Goal: Information Seeking & Learning: Learn about a topic

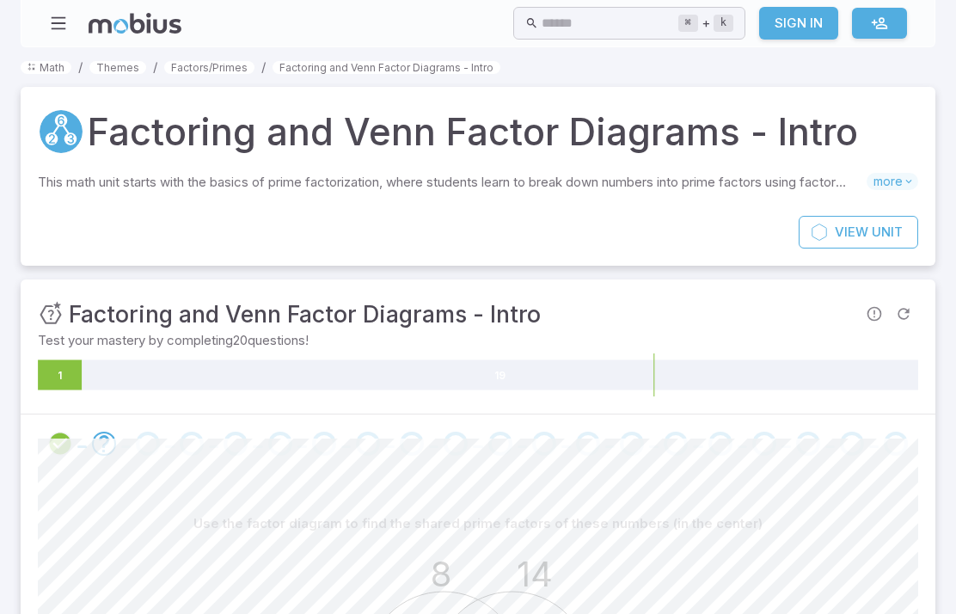
click at [65, 18] on icon "button" at bounding box center [58, 23] width 19 height 19
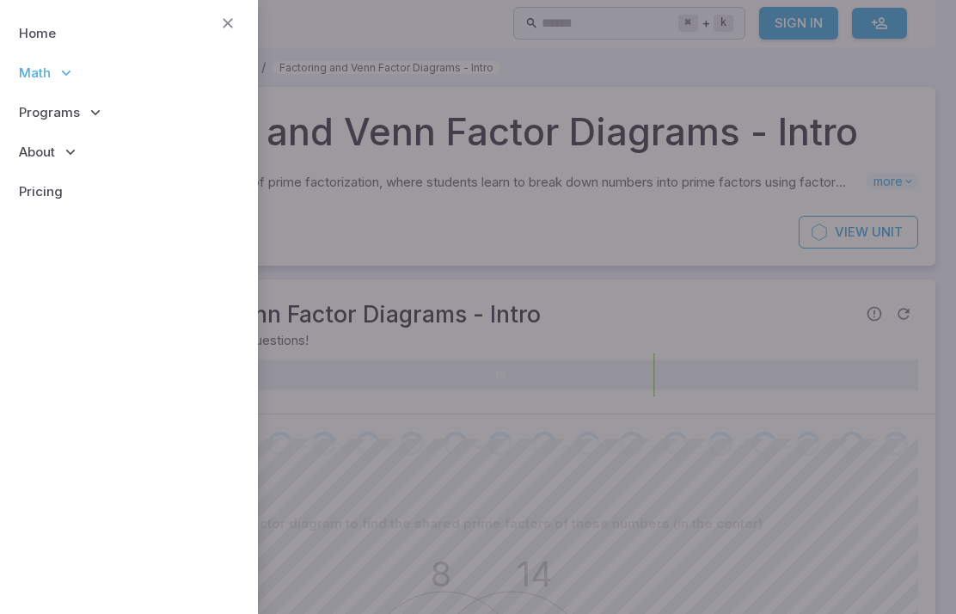
click at [44, 110] on span "Programs" at bounding box center [49, 112] width 61 height 19
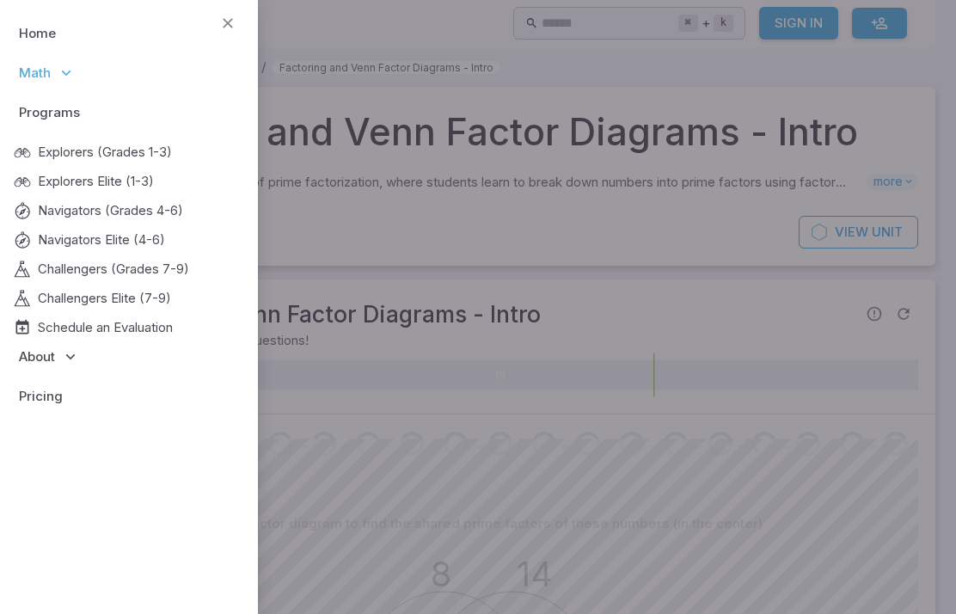
click at [46, 86] on p "Math" at bounding box center [129, 73] width 230 height 40
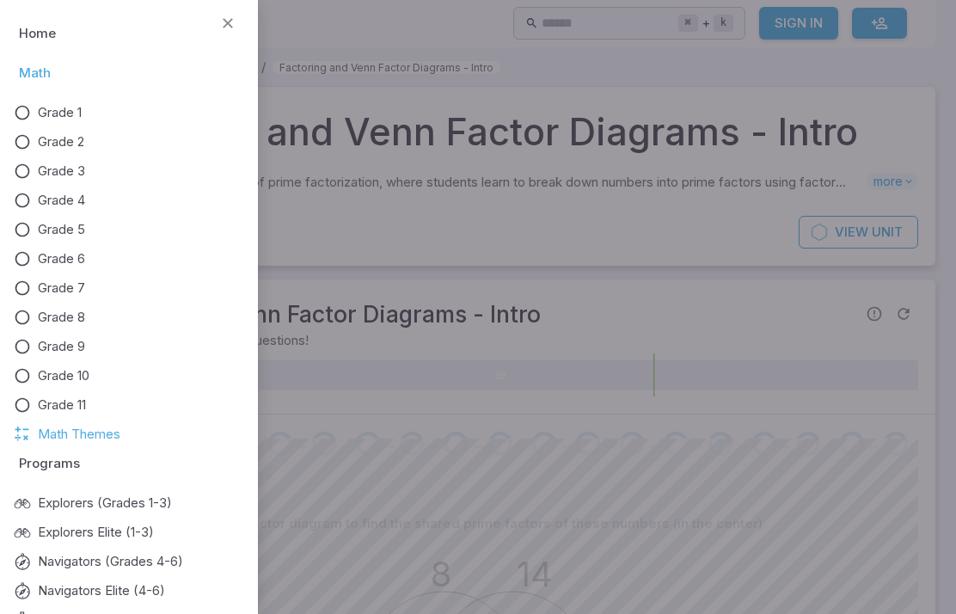
click at [48, 445] on p "Programs" at bounding box center [129, 464] width 230 height 40
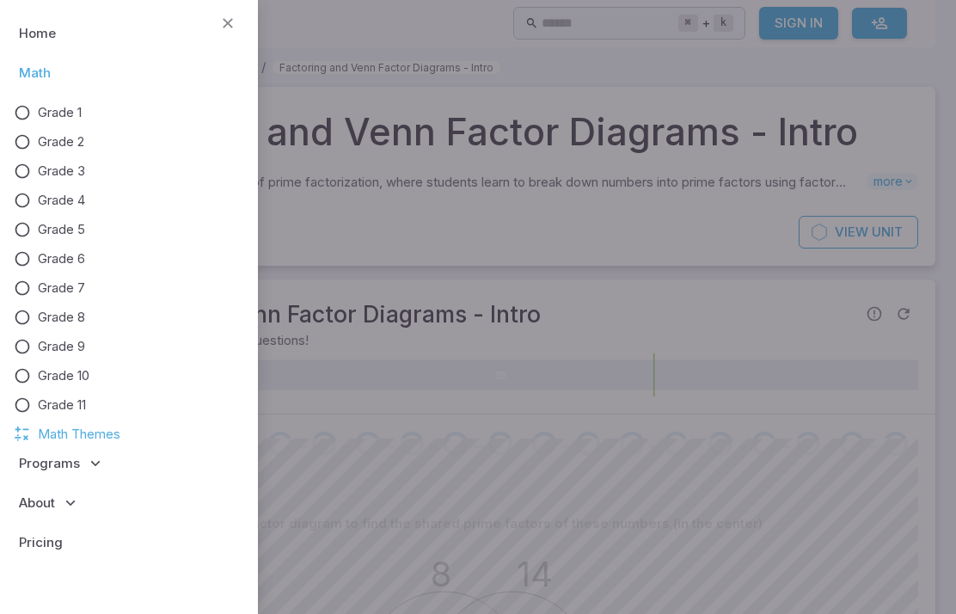
click at [49, 434] on span "Math Themes" at bounding box center [79, 434] width 83 height 19
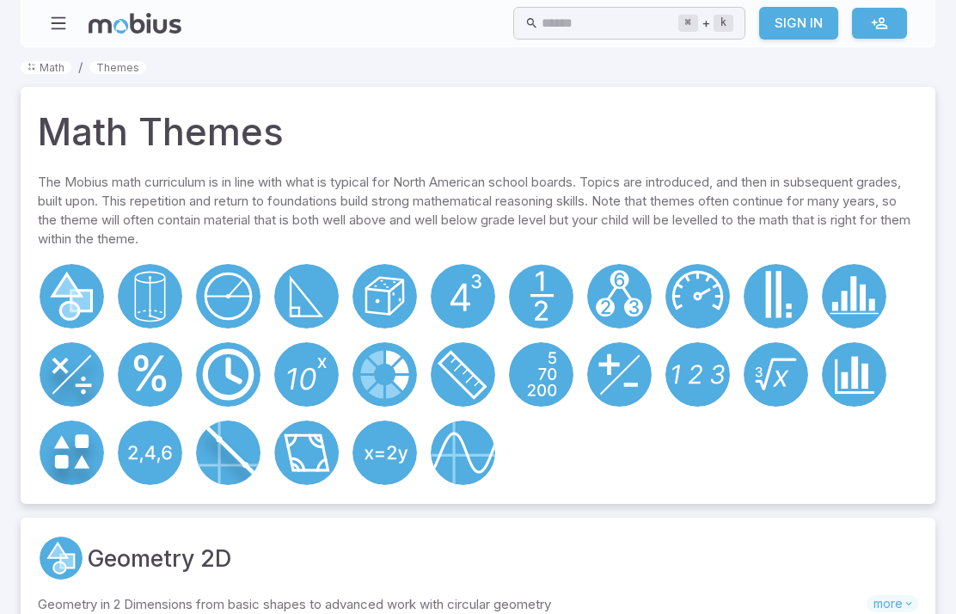
click at [311, 449] on circle at bounding box center [306, 452] width 64 height 64
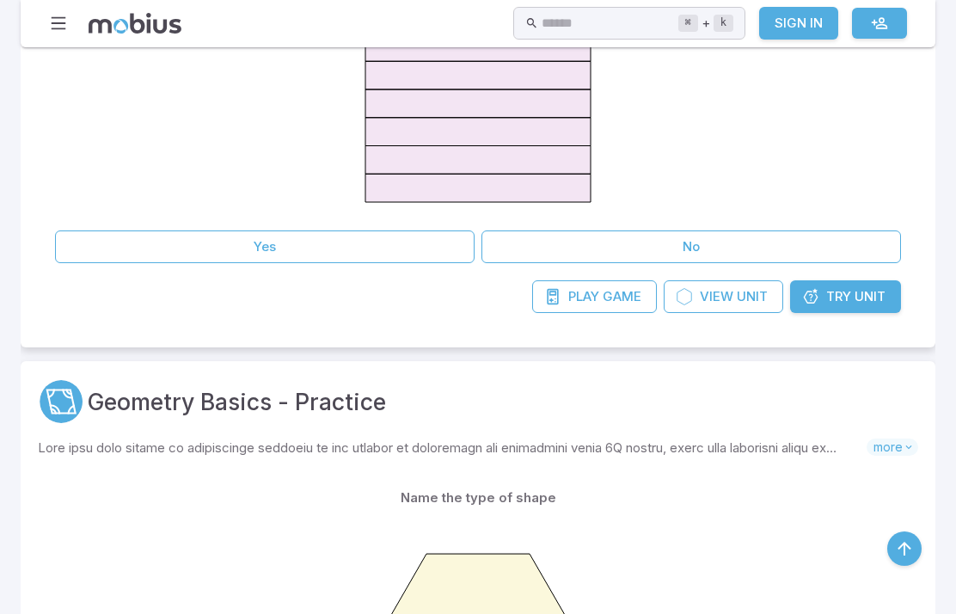
scroll to position [1293, 0]
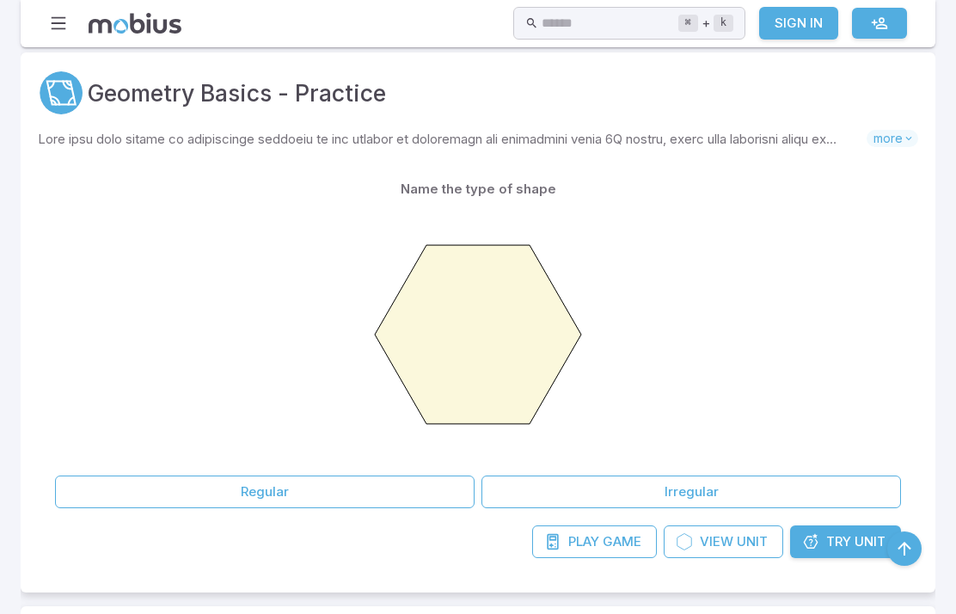
click at [126, 494] on button "Regular" at bounding box center [265, 491] width 420 height 33
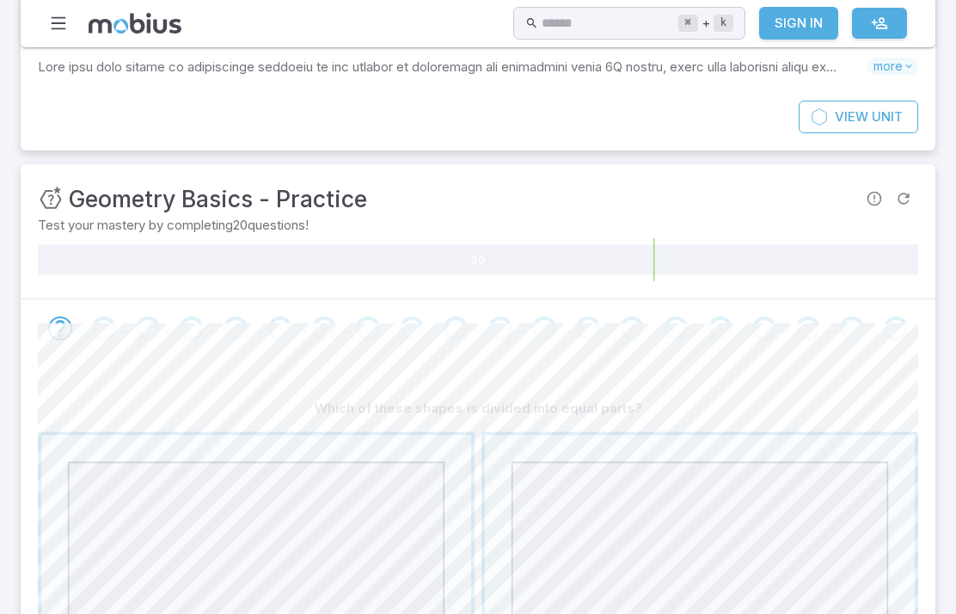
scroll to position [64, 0]
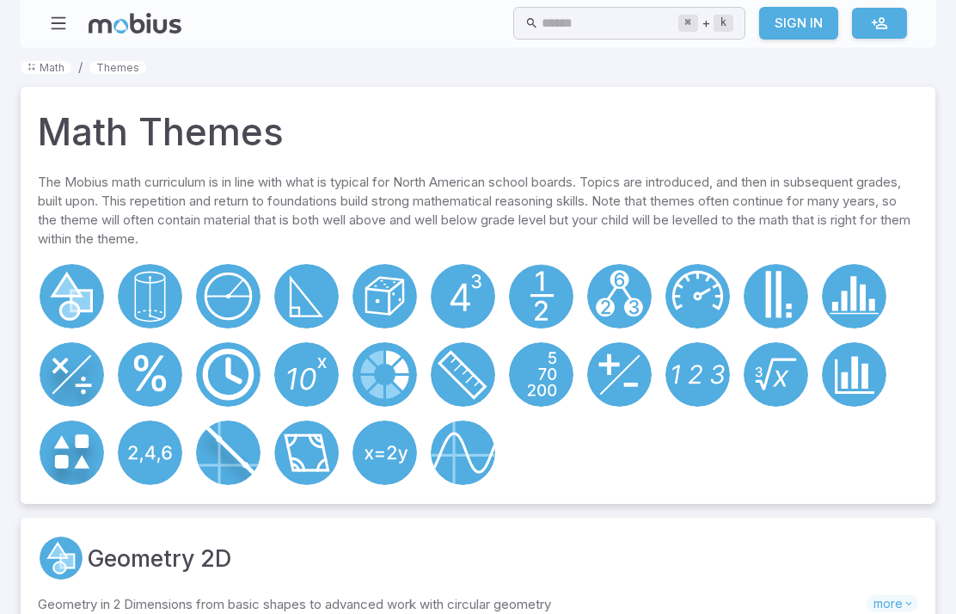
click at [377, 370] on circle at bounding box center [385, 374] width 64 height 64
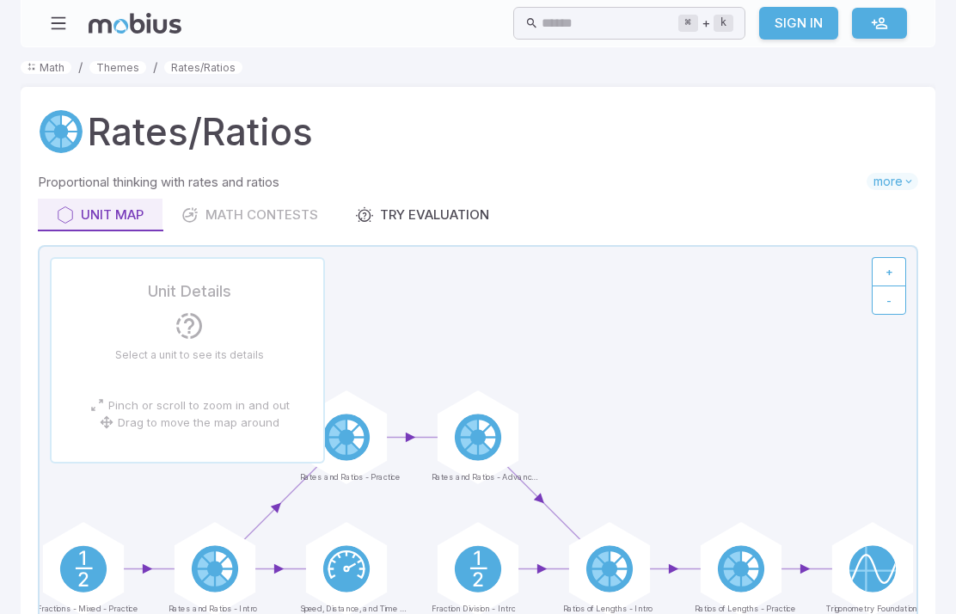
click at [209, 224] on div "Unit Map Math Contests Try Evaluation" at bounding box center [478, 215] width 880 height 33
click at [211, 226] on div "Unit Map Math Contests Try Evaluation" at bounding box center [478, 215] width 880 height 33
click at [221, 215] on div "Unit Map Math Contests Try Evaluation" at bounding box center [478, 215] width 880 height 33
click at [216, 205] on div "Unit Map Math Contests Try Evaluation" at bounding box center [478, 215] width 880 height 33
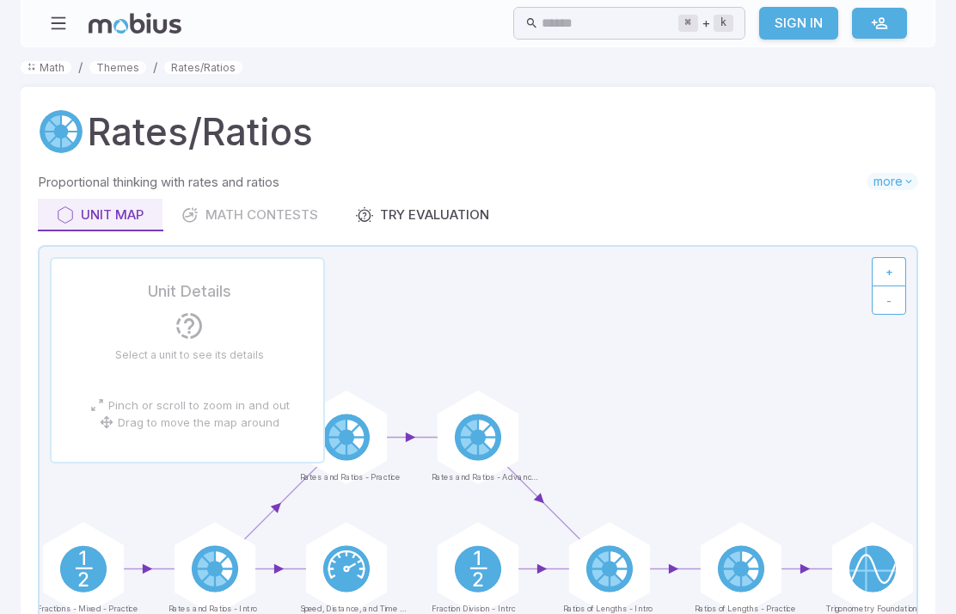
click at [396, 205] on div "Try Evaluation" at bounding box center [422, 214] width 133 height 19
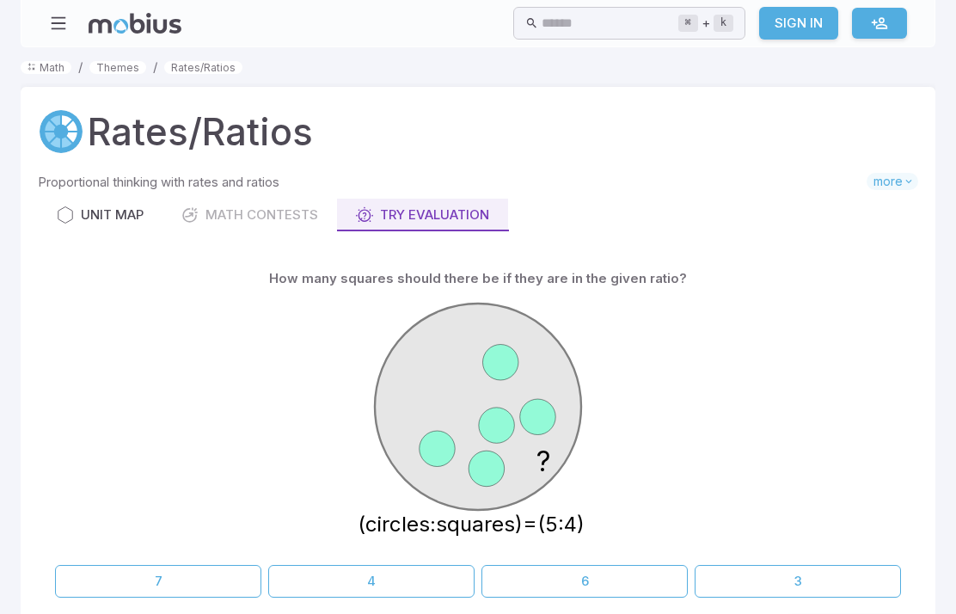
click at [52, 230] on link "Unit Map" at bounding box center [100, 215] width 125 height 33
